Goal: Task Accomplishment & Management: Manage account settings

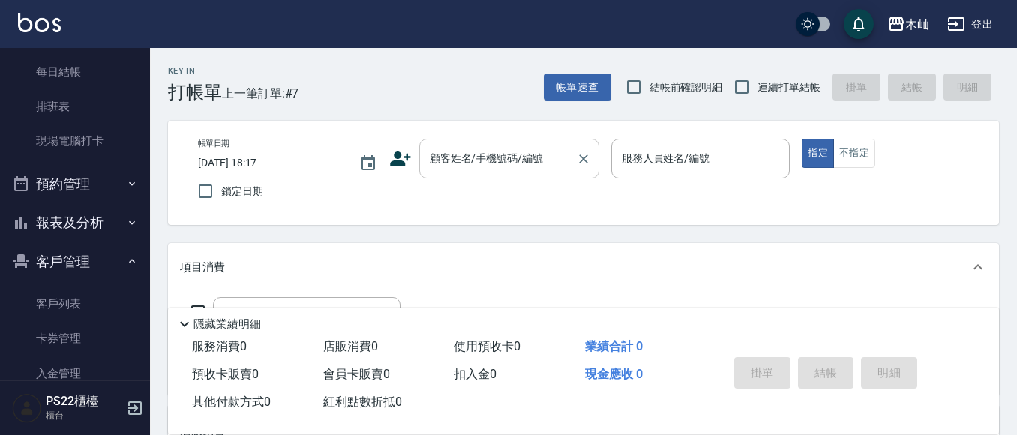
click at [498, 162] on input "顧客姓名/手機號碼/編號" at bounding box center [498, 158] width 144 height 26
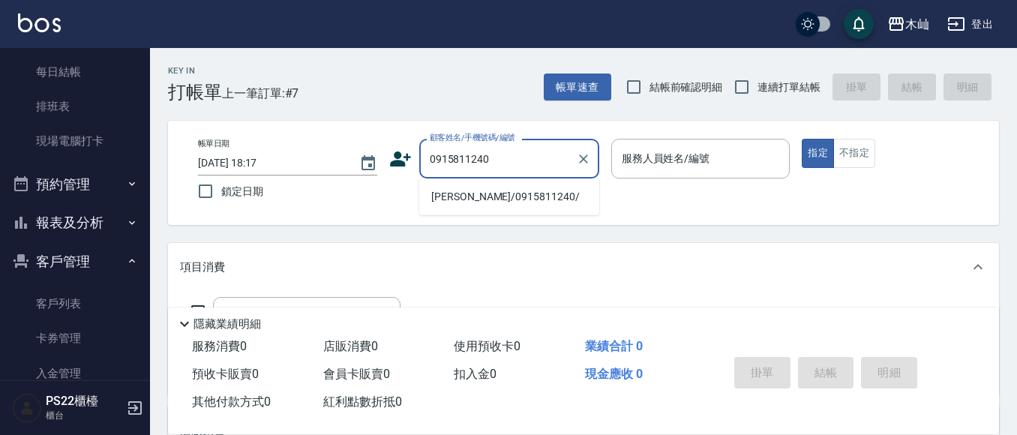
click at [521, 194] on li "[PERSON_NAME]/0915811240/" at bounding box center [509, 196] width 180 height 25
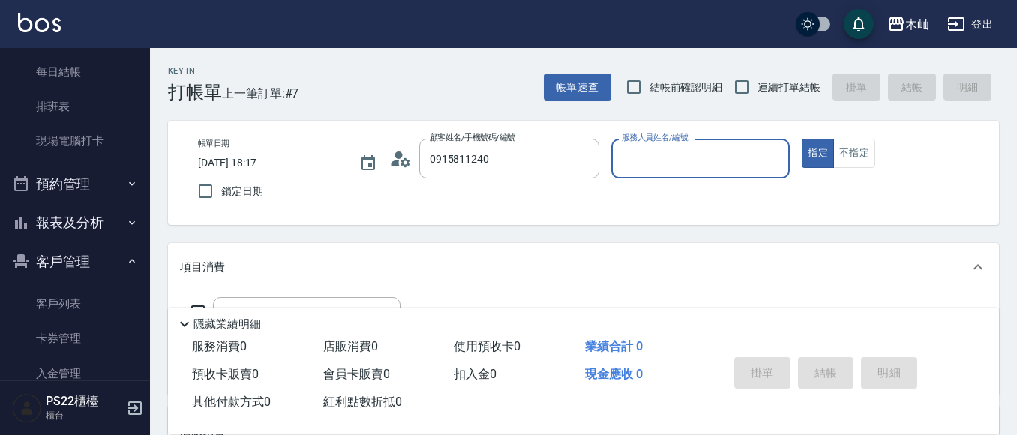
type input "[PERSON_NAME]/0915811240/"
type input "雅芳-012"
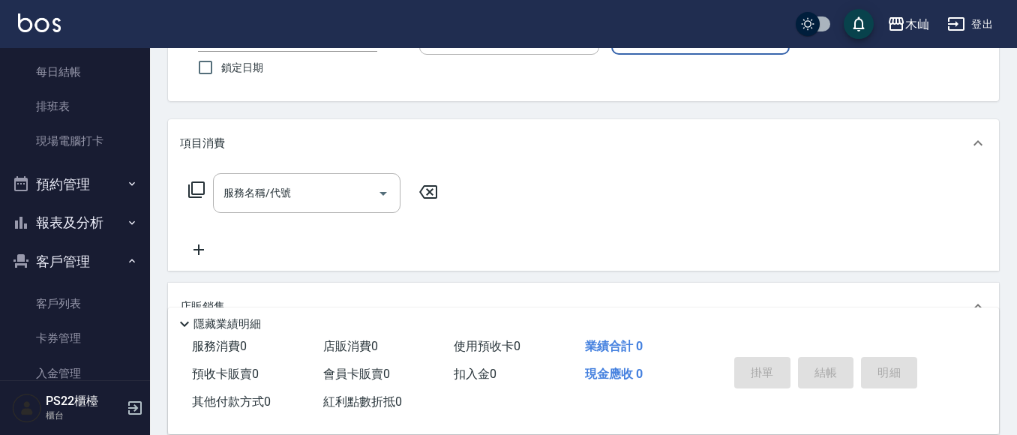
scroll to position [150, 0]
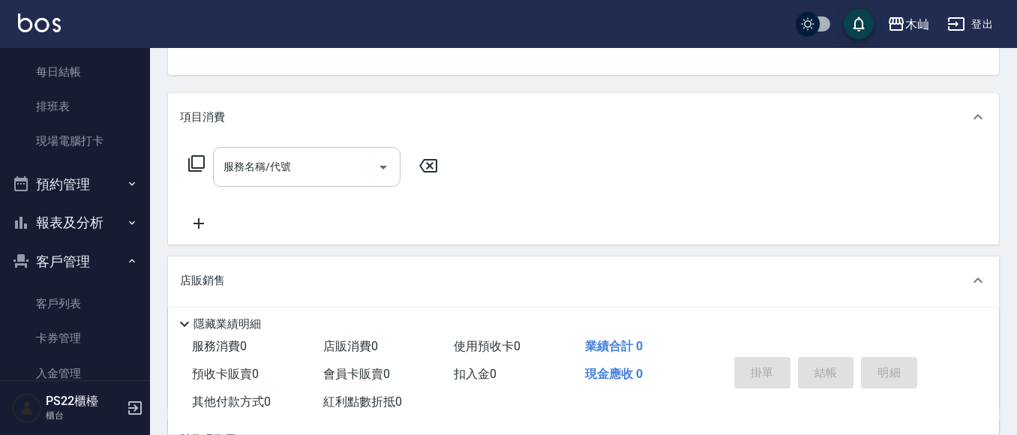
click at [331, 170] on input "服務名稱/代號" at bounding box center [295, 167] width 151 height 26
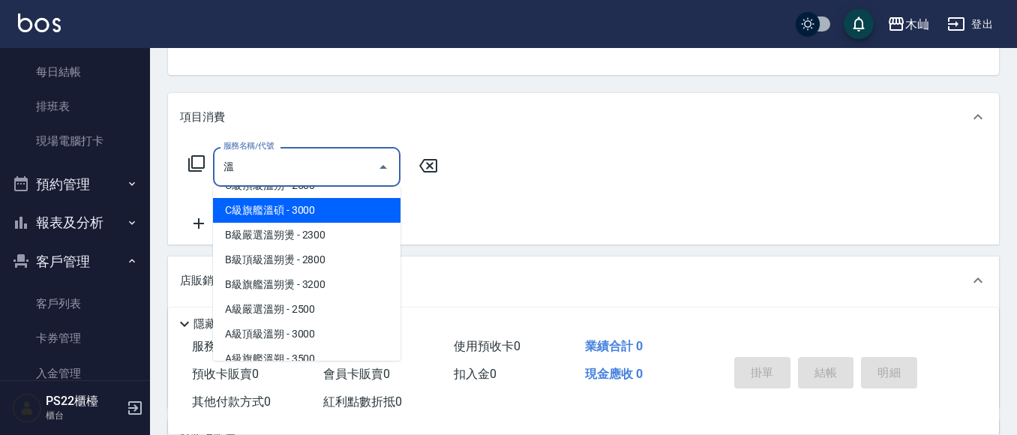
scroll to position [61, 0]
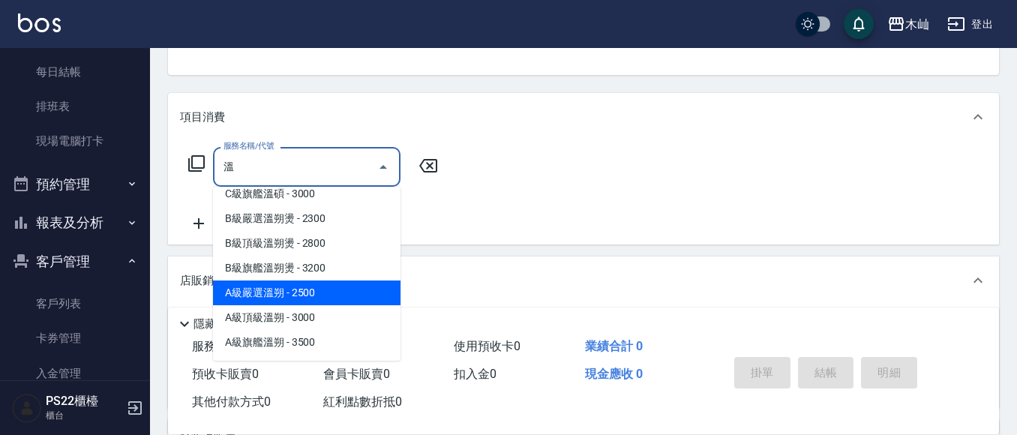
click at [346, 295] on span "A級嚴選溫朔 - 2500" at bounding box center [306, 292] width 187 height 25
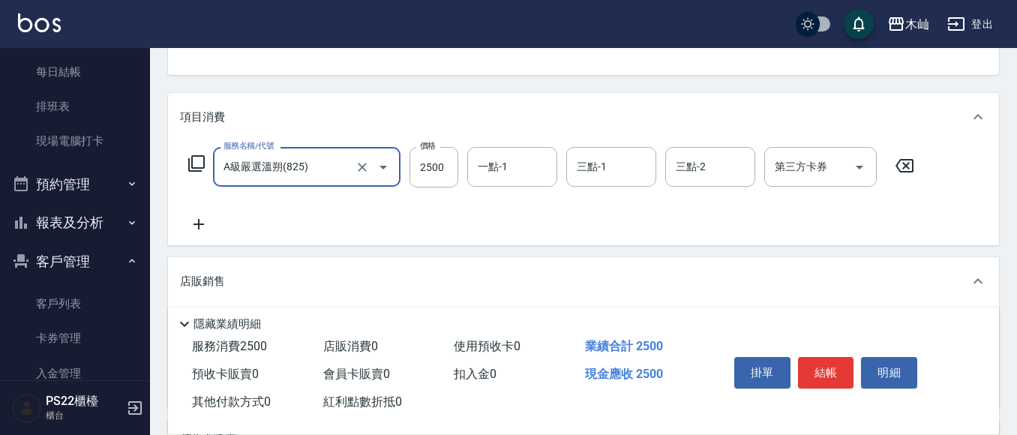
type input "A級嚴選溫朔(825)"
click at [197, 221] on icon at bounding box center [198, 224] width 37 height 18
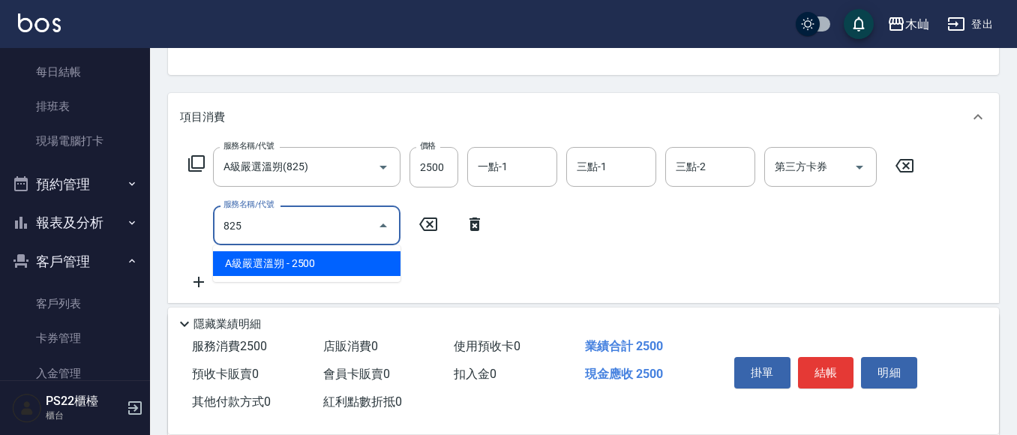
type input "A級嚴選溫朔(825)"
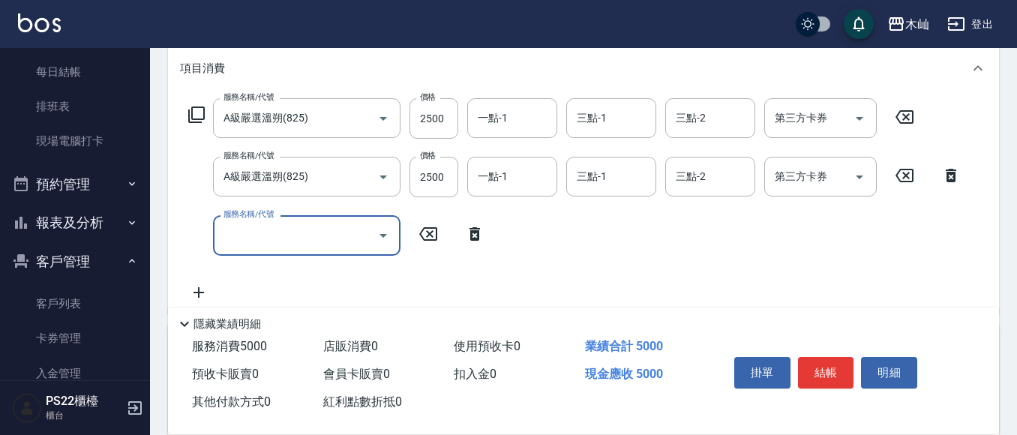
scroll to position [225, 0]
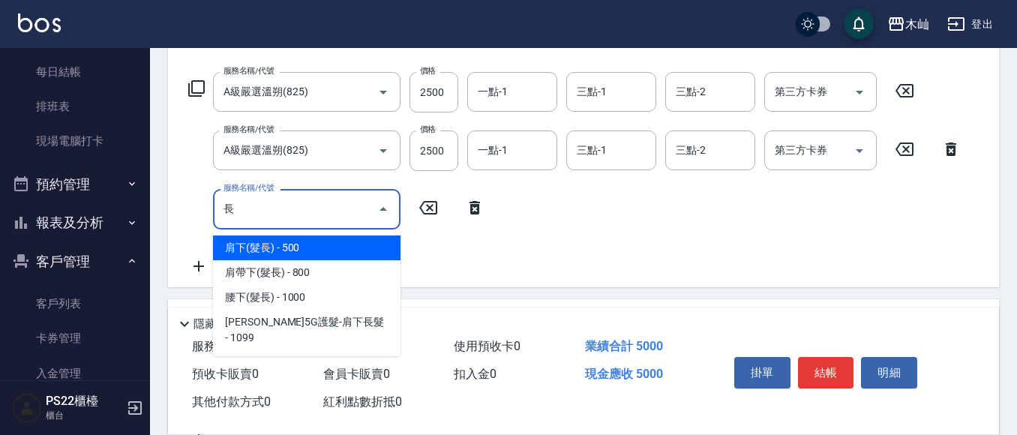
click at [316, 238] on span "肩下(髮長) - 500" at bounding box center [306, 247] width 187 height 25
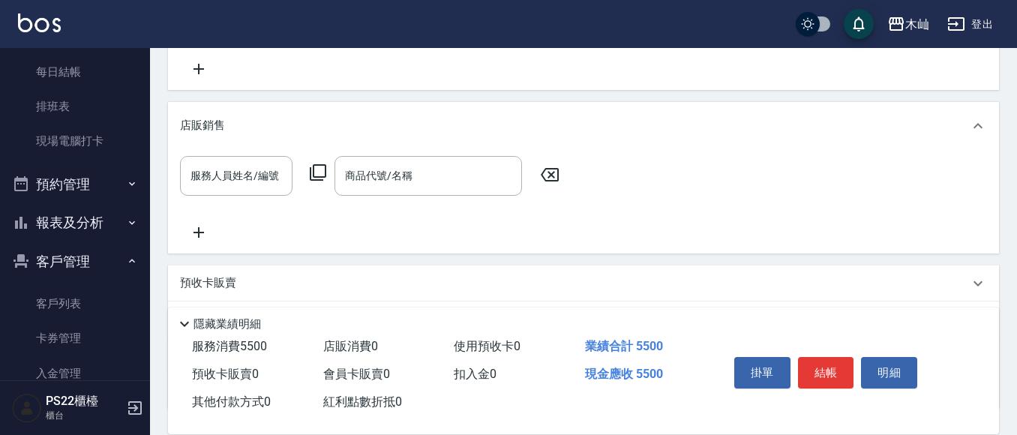
scroll to position [450, 0]
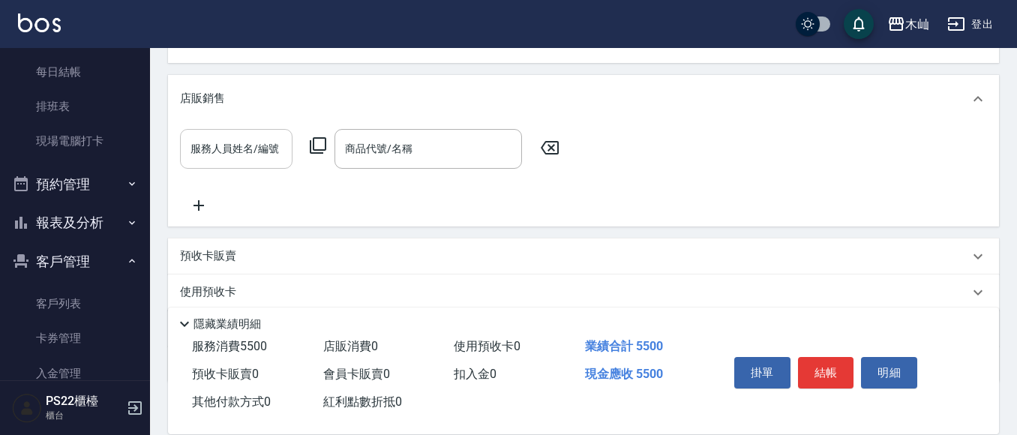
type input "肩下(髮長)(114)"
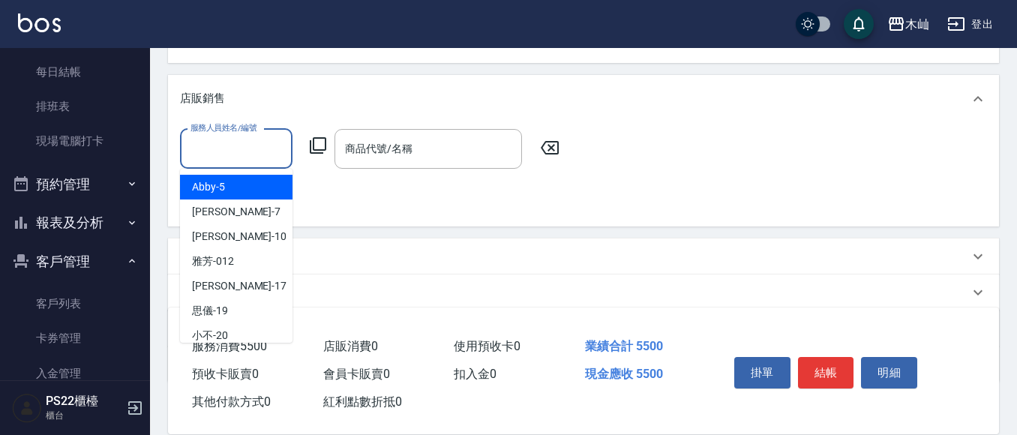
click at [222, 154] on input "服務人員姓名/編號" at bounding box center [236, 149] width 99 height 26
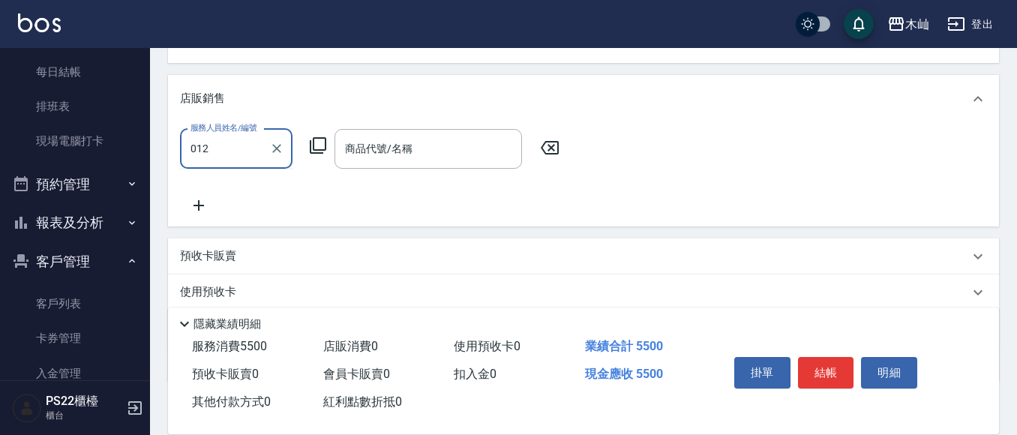
type input "雅芳-012"
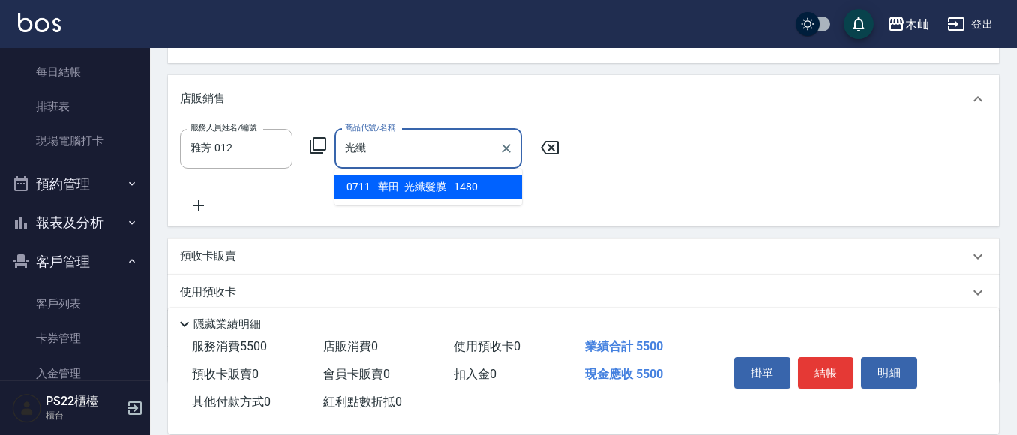
click at [505, 190] on span "0711 - 華田--光纖髮膜 - 1480" at bounding box center [427, 187] width 187 height 25
type input "華田--光纖髮膜"
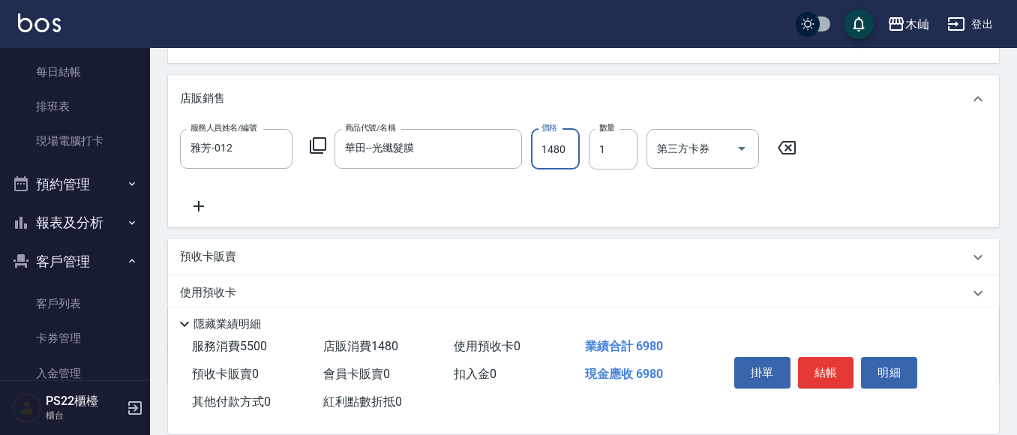
click at [559, 147] on input "1480" at bounding box center [555, 149] width 49 height 40
type input "1332"
click at [602, 75] on div "店販銷售" at bounding box center [583, 99] width 831 height 48
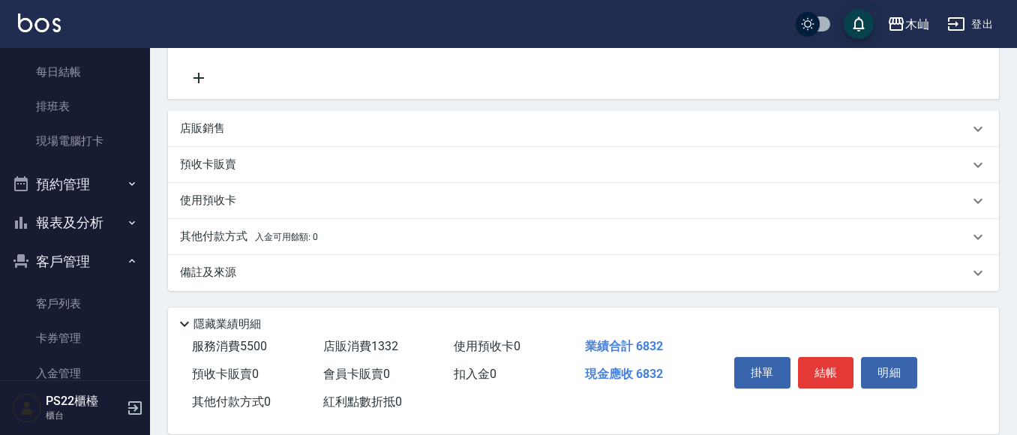
scroll to position [414, 0]
click at [640, 127] on div "店販銷售" at bounding box center [574, 129] width 789 height 16
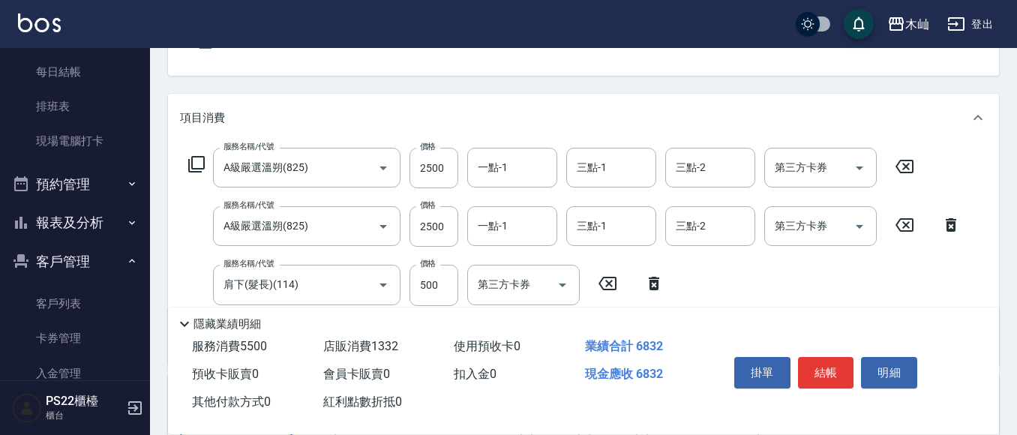
scroll to position [150, 0]
click at [518, 177] on input "一點-1" at bounding box center [512, 167] width 76 height 26
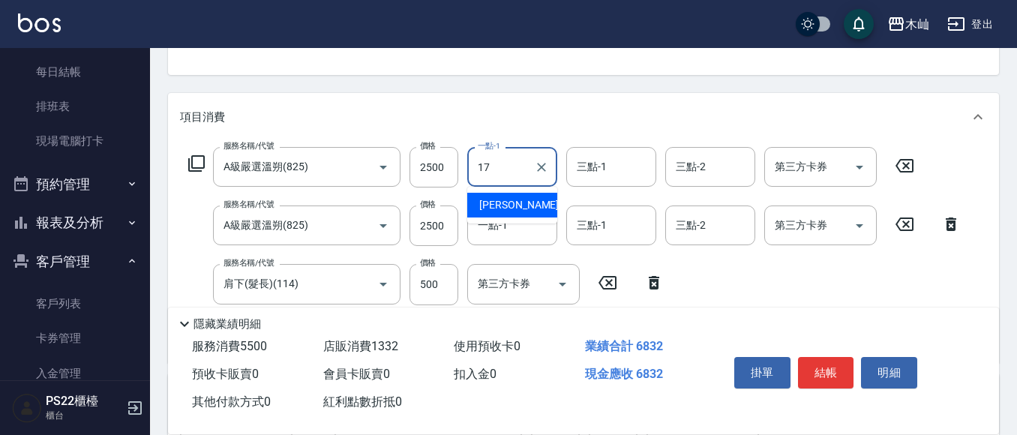
type input "[PERSON_NAME]-17"
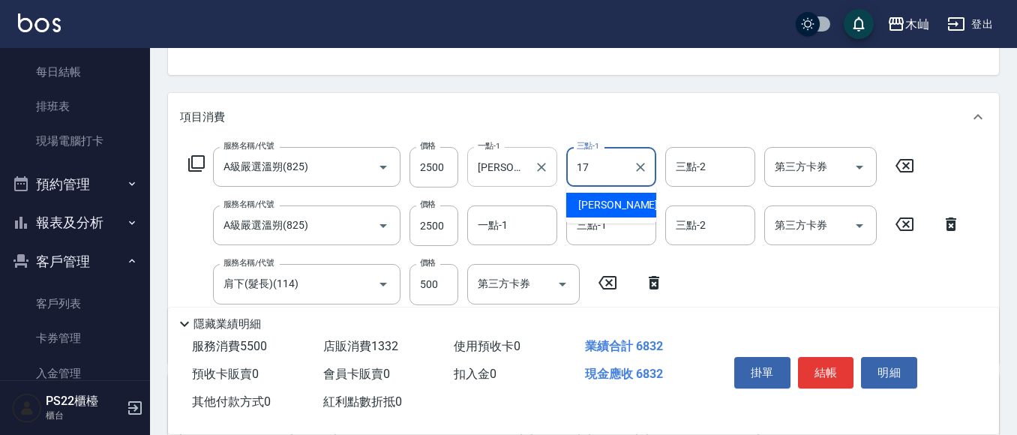
type input "[PERSON_NAME]-17"
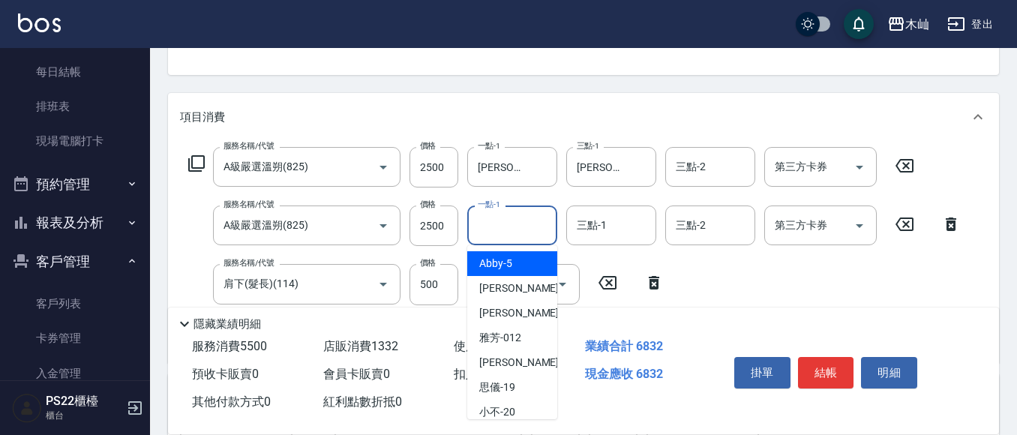
click at [524, 214] on input "一點-1" at bounding box center [512, 225] width 76 height 26
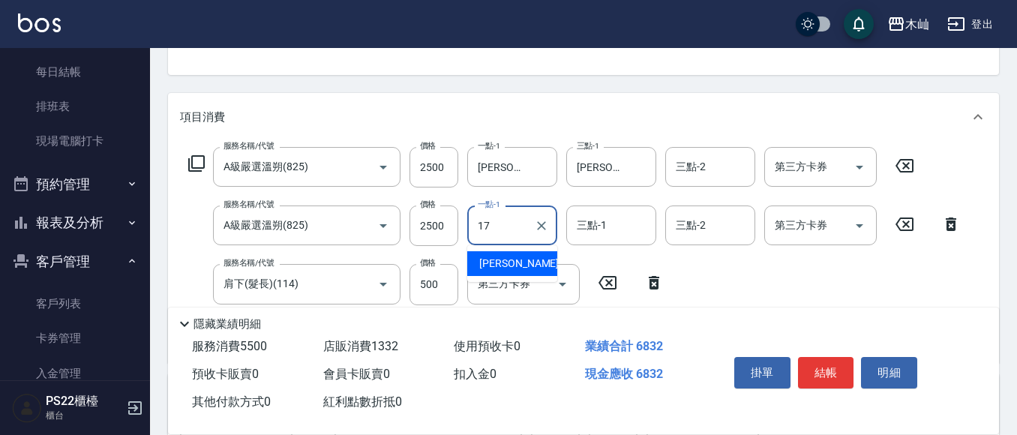
type input "[PERSON_NAME]-17"
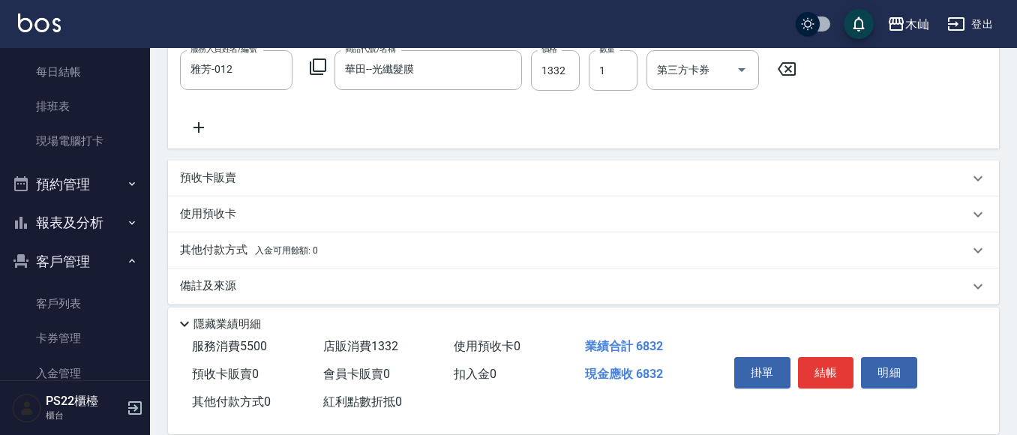
scroll to position [542, 0]
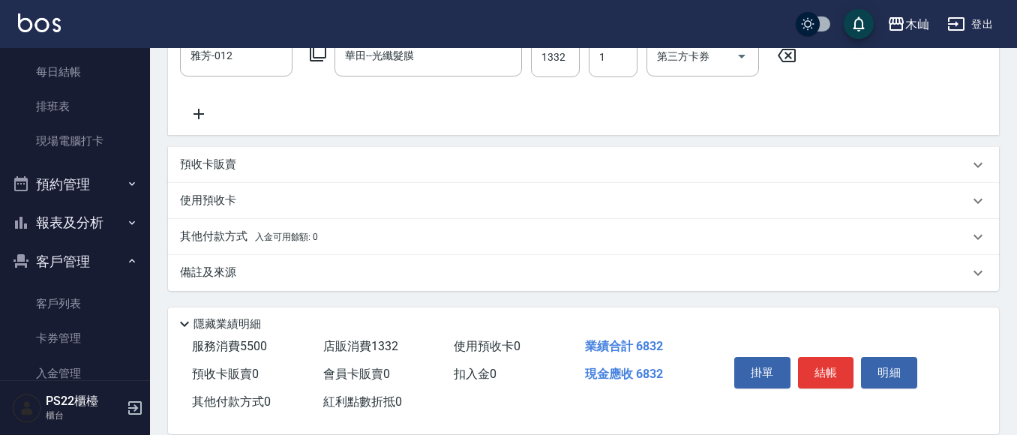
click at [208, 229] on p "其他付款方式 入金可用餘額: 0" at bounding box center [249, 237] width 138 height 16
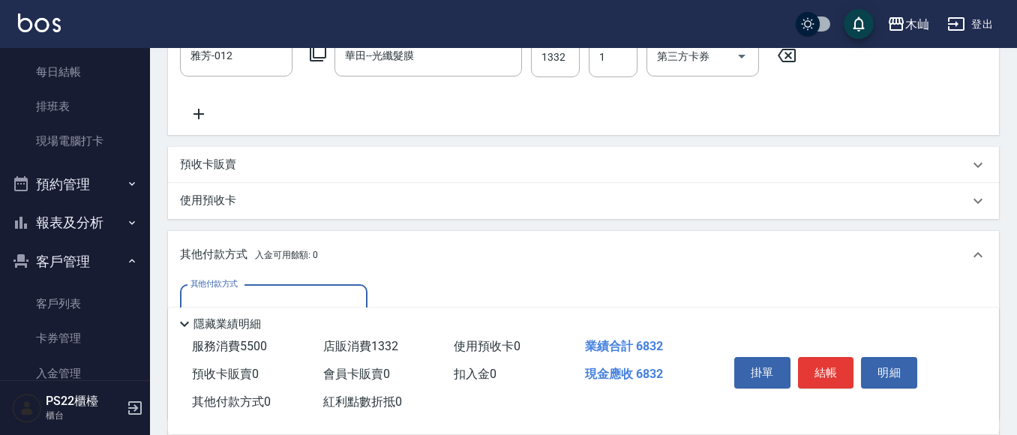
scroll to position [617, 0]
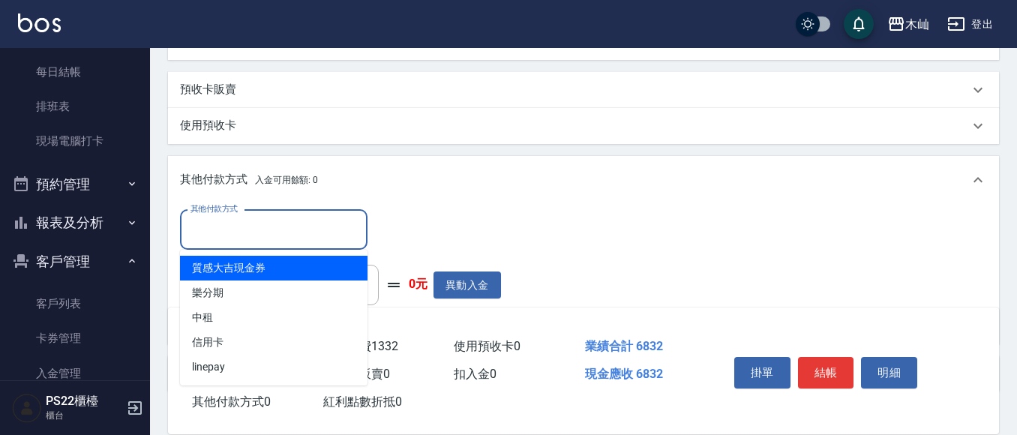
click at [297, 229] on input "其他付款方式" at bounding box center [274, 230] width 174 height 26
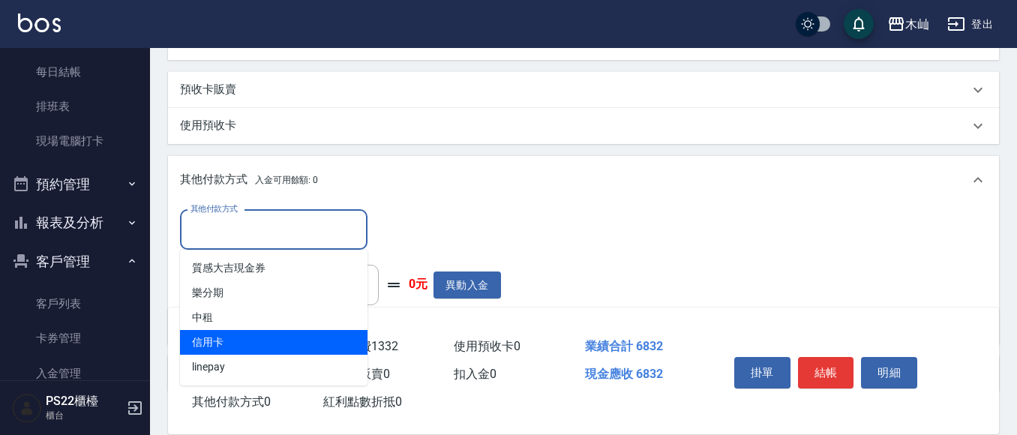
click at [286, 336] on span "信用卡" at bounding box center [273, 342] width 187 height 25
type input "信用卡"
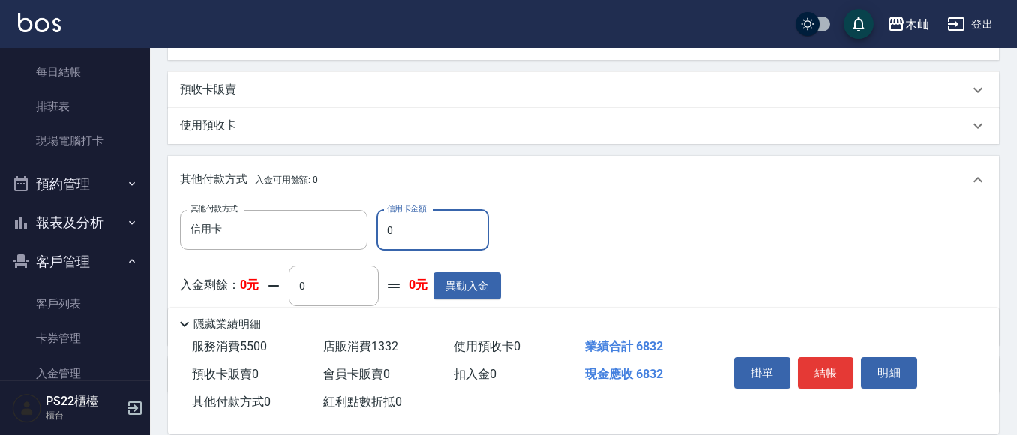
click at [402, 238] on input "0" at bounding box center [432, 230] width 112 height 40
type input "6832"
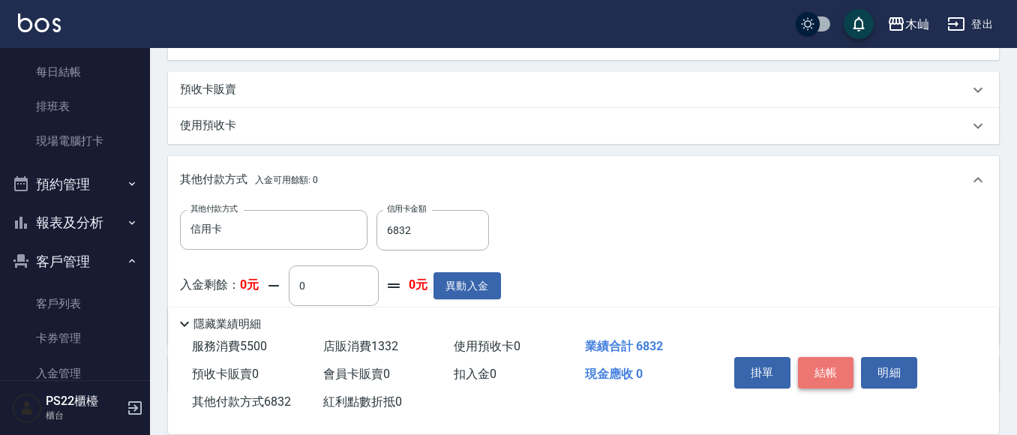
click at [816, 366] on button "結帳" at bounding box center [826, 372] width 56 height 31
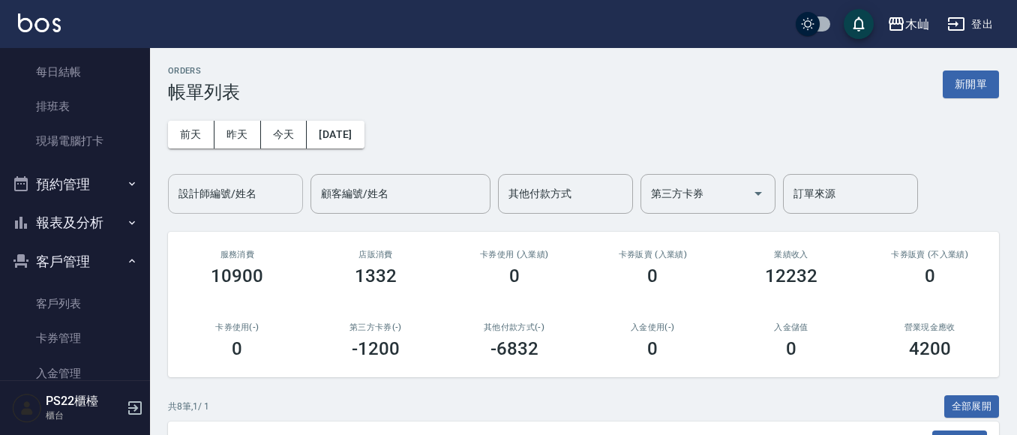
click at [227, 193] on input "設計師編號/姓名" at bounding box center [235, 194] width 121 height 26
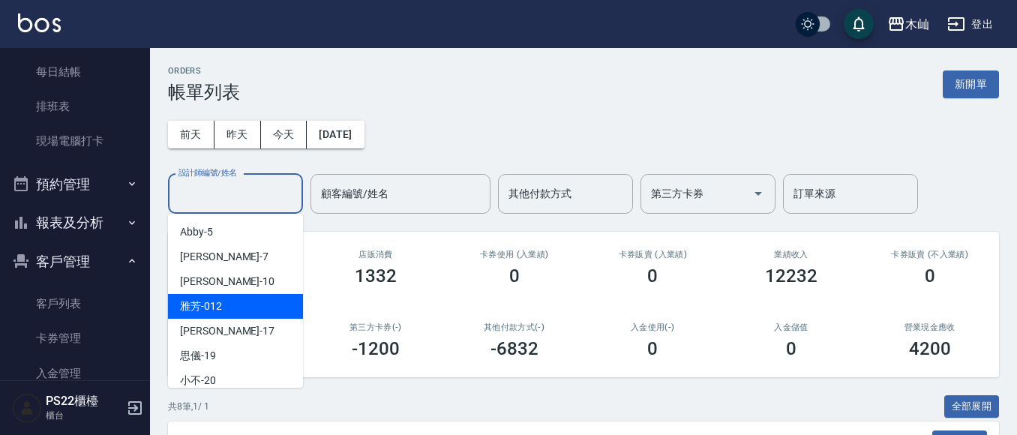
click at [268, 308] on div "雅芳 -012" at bounding box center [235, 306] width 135 height 25
type input "雅芳-012"
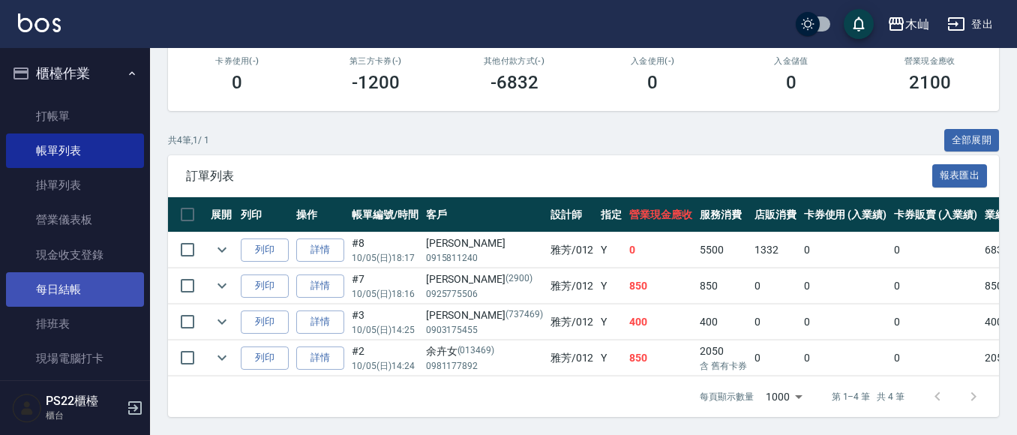
click at [85, 289] on link "每日結帳" at bounding box center [75, 289] width 138 height 34
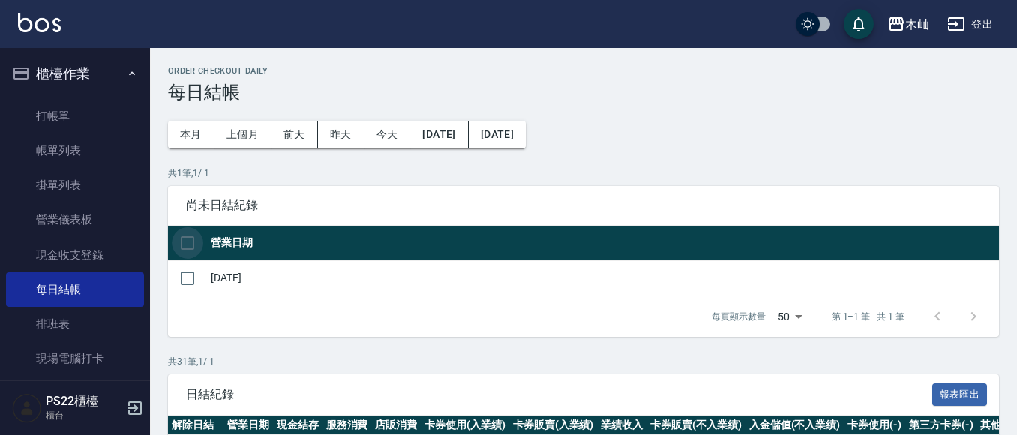
click at [187, 247] on input "checkbox" at bounding box center [187, 242] width 31 height 31
checkbox input "true"
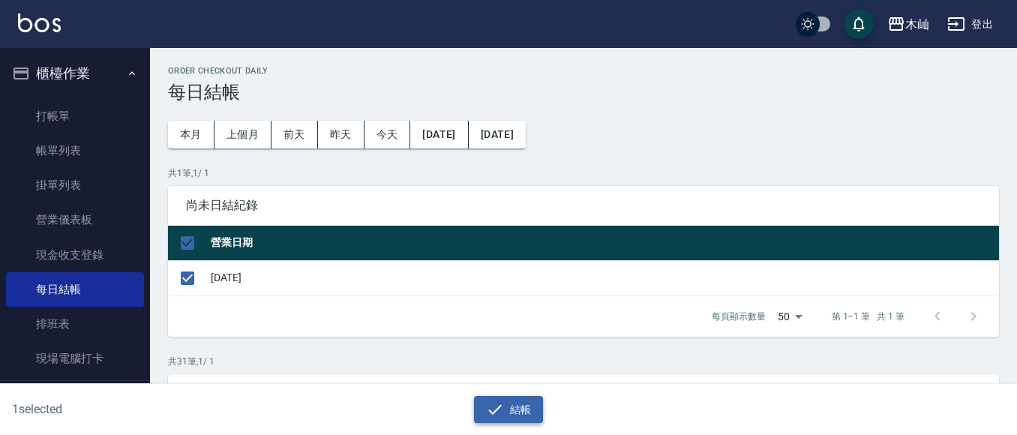
click at [505, 407] on button "結帳" at bounding box center [509, 410] width 70 height 28
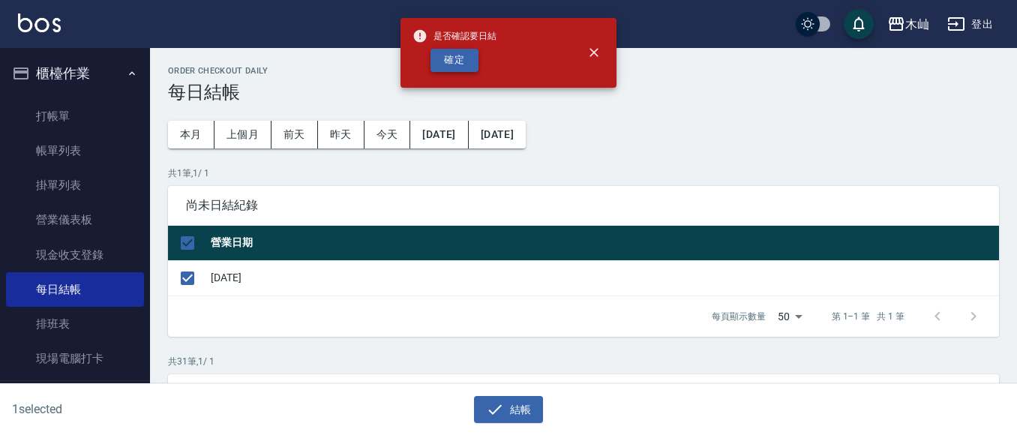
click at [465, 56] on button "確定" at bounding box center [454, 60] width 48 height 23
checkbox input "false"
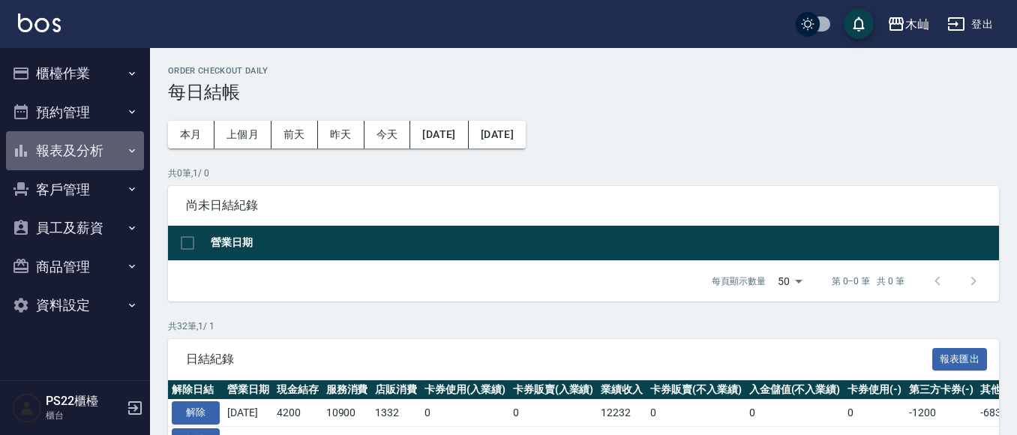
click at [115, 153] on button "報表及分析" at bounding box center [75, 150] width 138 height 39
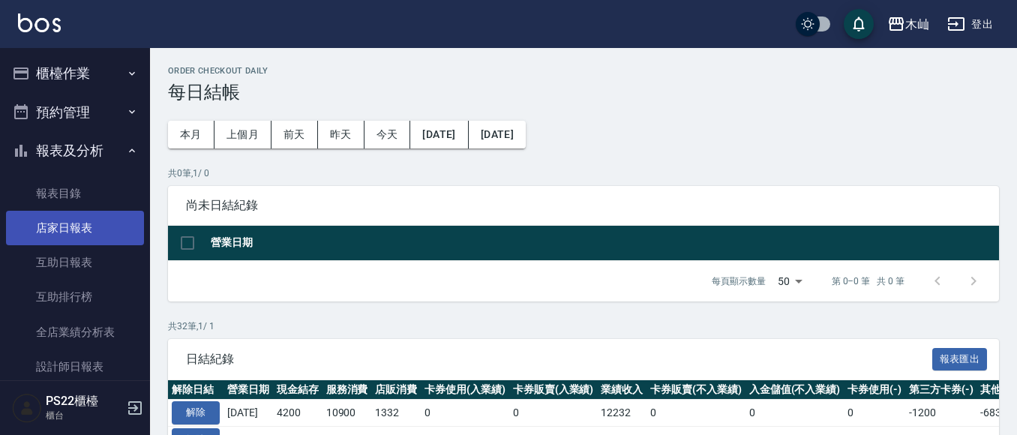
click at [118, 233] on link "店家日報表" at bounding box center [75, 228] width 138 height 34
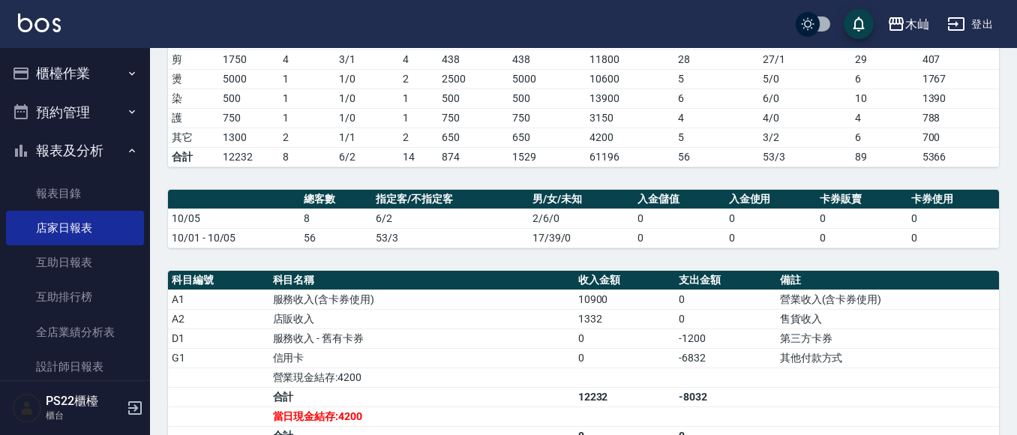
scroll to position [255, 0]
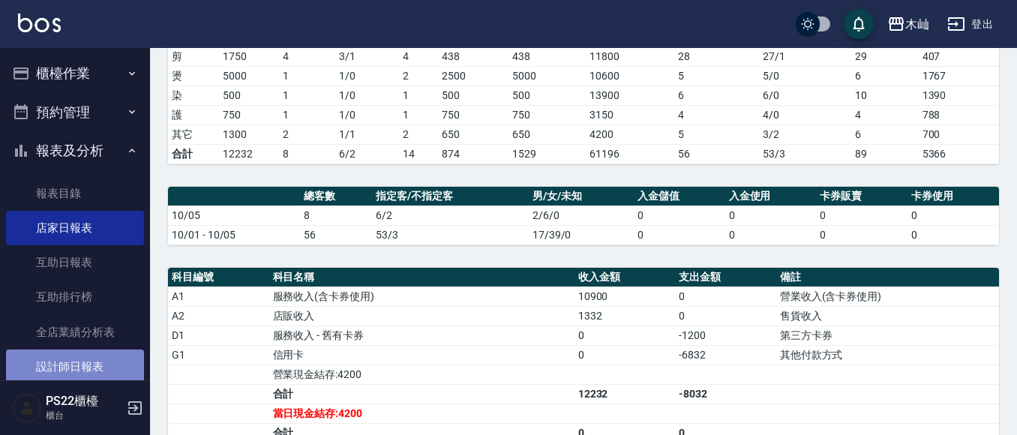
click at [95, 359] on link "設計師日報表" at bounding box center [75, 366] width 138 height 34
